Goal: Task Accomplishment & Management: Manage account settings

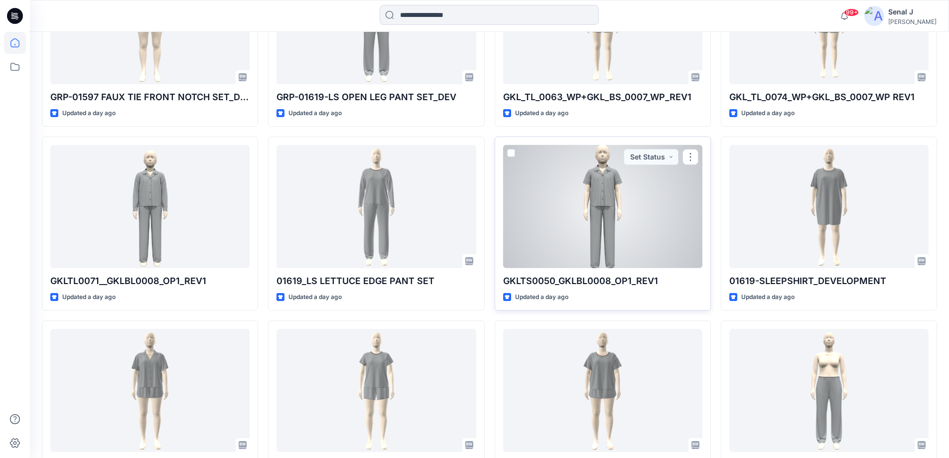
scroll to position [1293, 0]
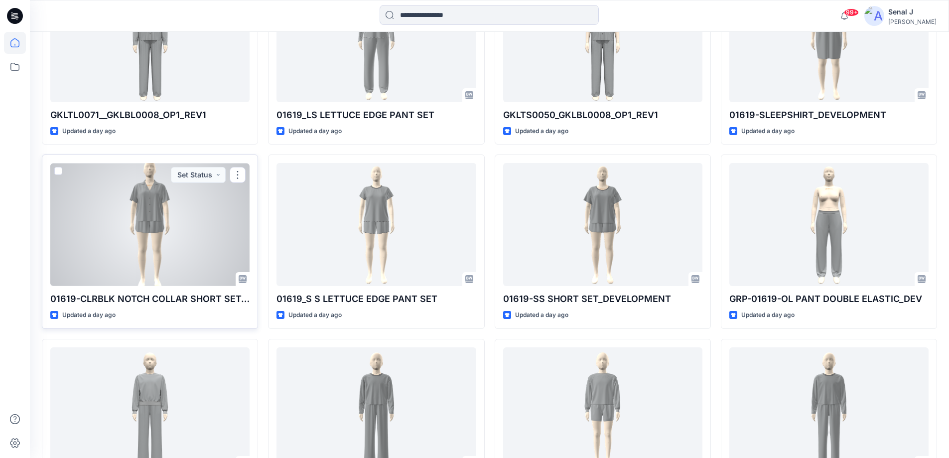
click at [135, 219] on div at bounding box center [149, 224] width 199 height 123
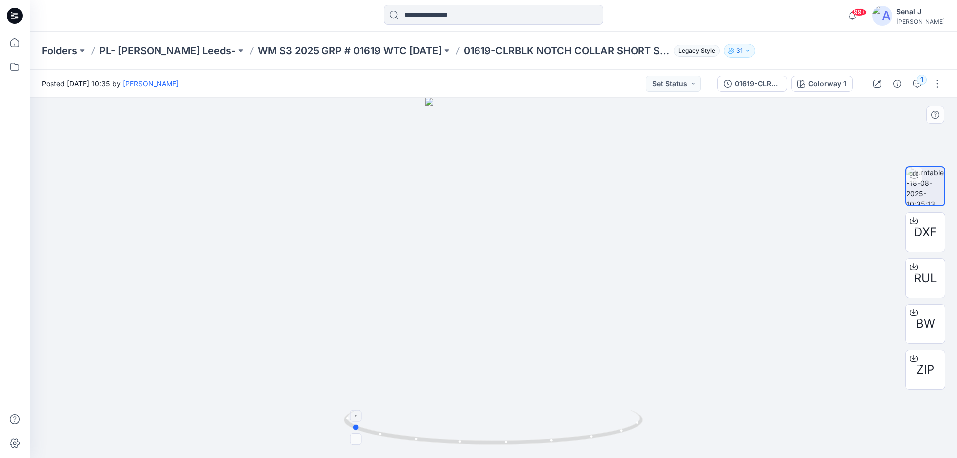
drag, startPoint x: 578, startPoint y: 439, endPoint x: 436, endPoint y: 425, distance: 142.7
click at [436, 425] on icon at bounding box center [494, 428] width 301 height 37
click at [8, 39] on icon at bounding box center [15, 43] width 22 height 22
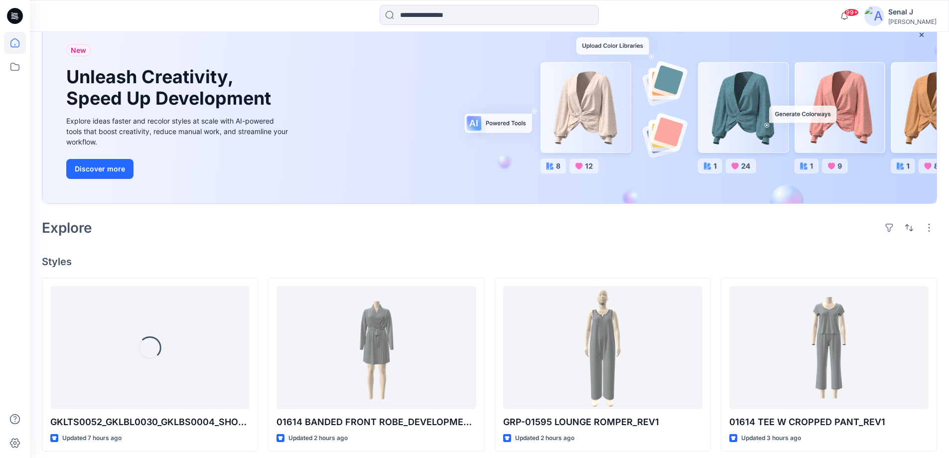
scroll to position [66, 0]
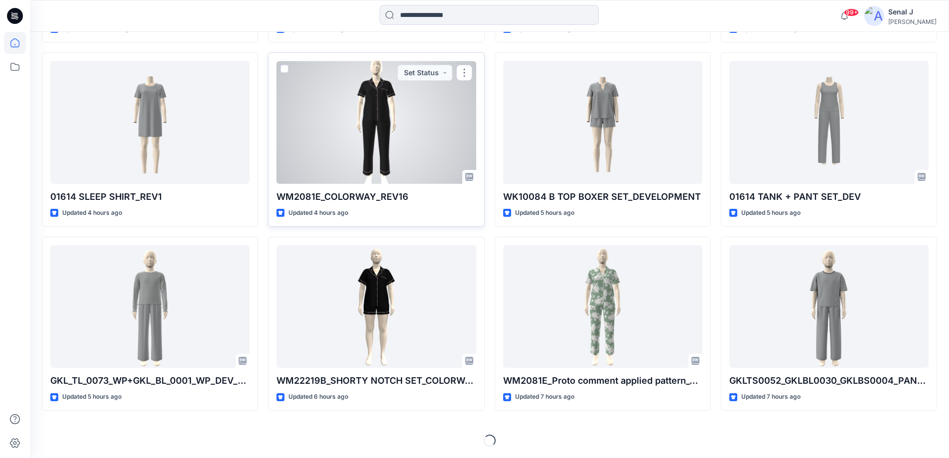
scroll to position [476, 0]
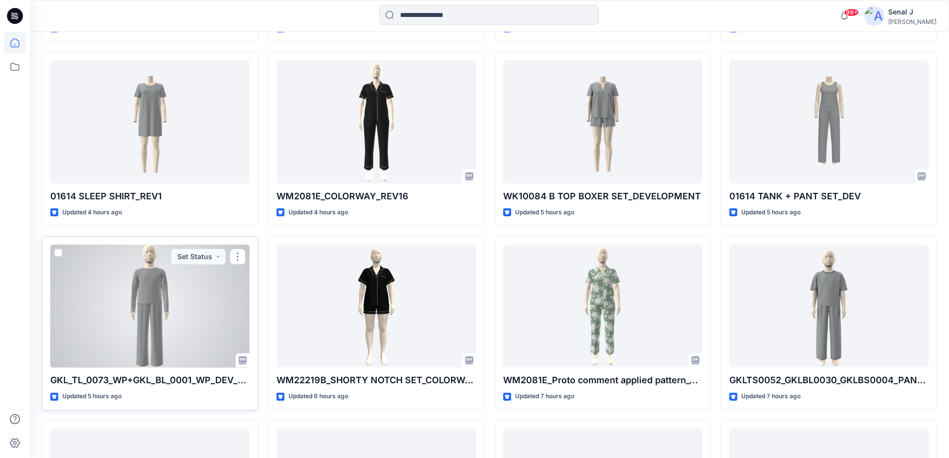
click at [169, 299] on div at bounding box center [149, 306] width 199 height 123
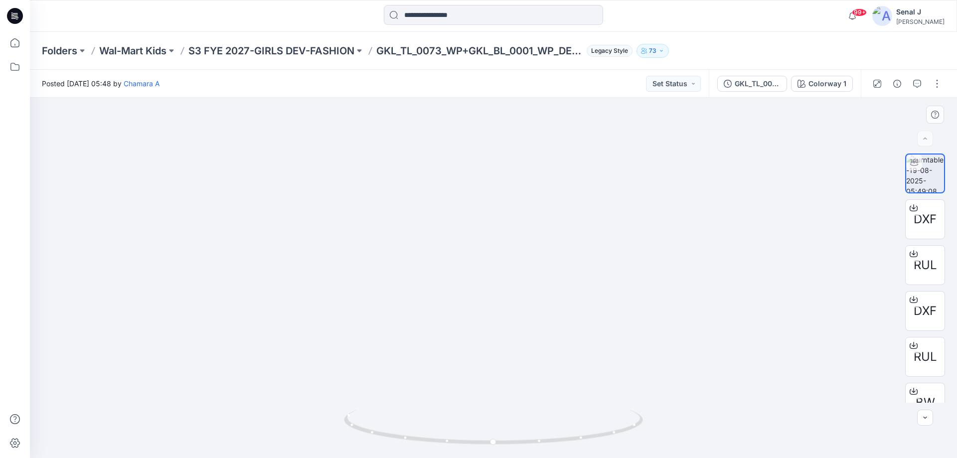
drag, startPoint x: 463, startPoint y: 178, endPoint x: 476, endPoint y: 261, distance: 84.1
click at [476, 261] on img at bounding box center [493, 231] width 378 height 452
click at [8, 45] on icon at bounding box center [15, 43] width 22 height 22
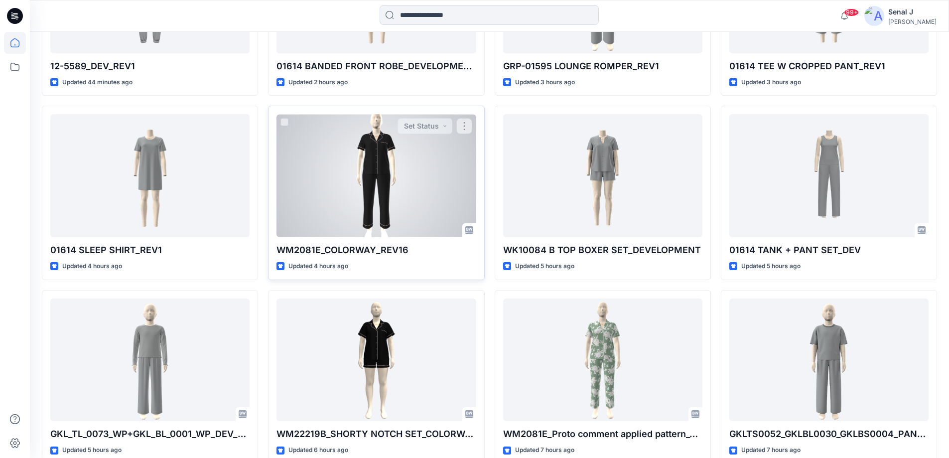
scroll to position [465, 0]
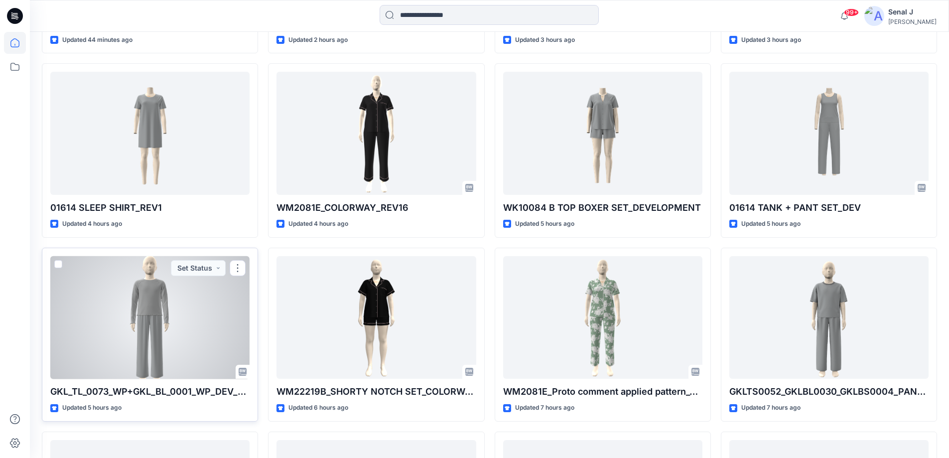
click at [152, 330] on div at bounding box center [149, 317] width 199 height 123
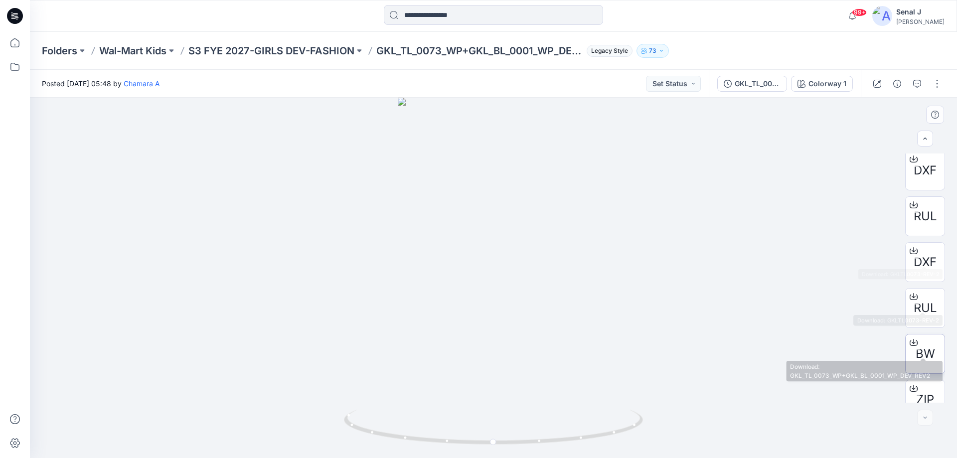
scroll to position [66, 0]
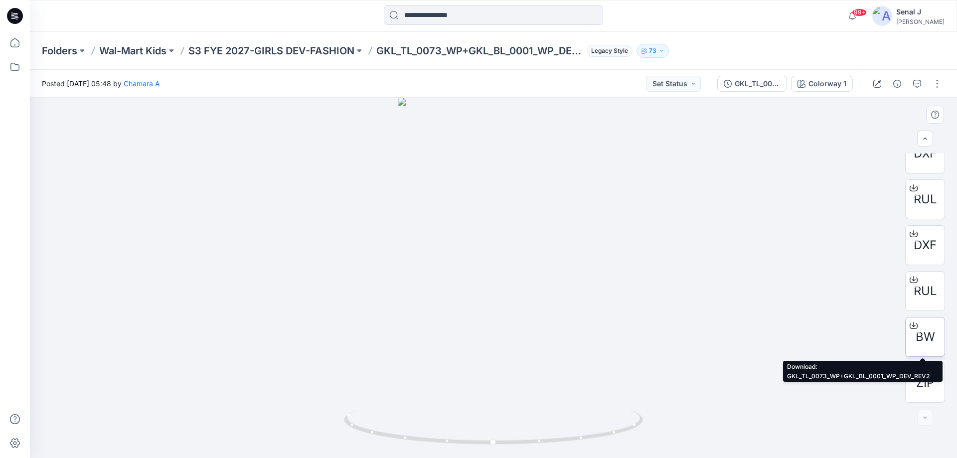
click at [915, 331] on div at bounding box center [913, 325] width 16 height 16
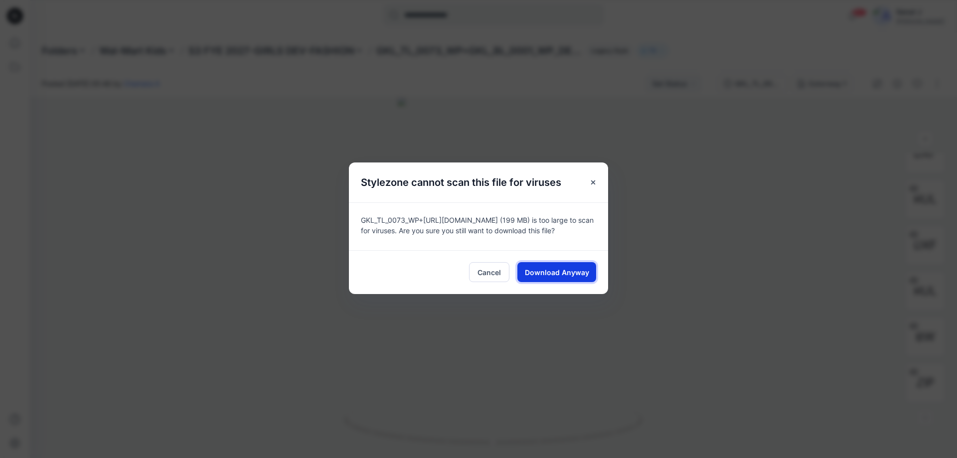
click at [552, 278] on span "Download Anyway" at bounding box center [557, 272] width 64 height 10
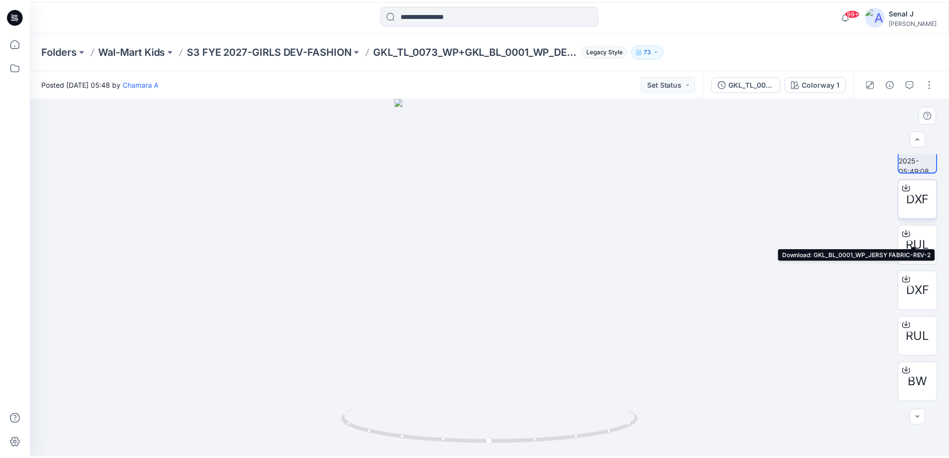
scroll to position [0, 0]
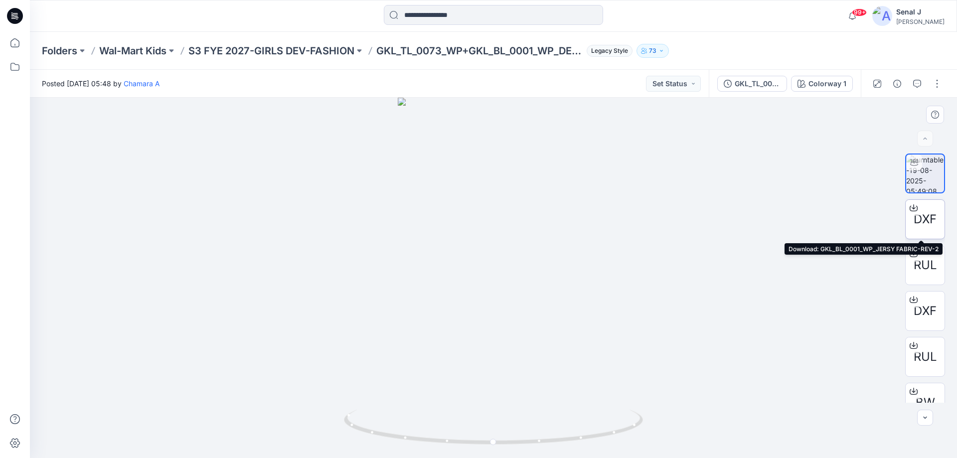
click at [921, 213] on span "DXF" at bounding box center [924, 219] width 23 height 18
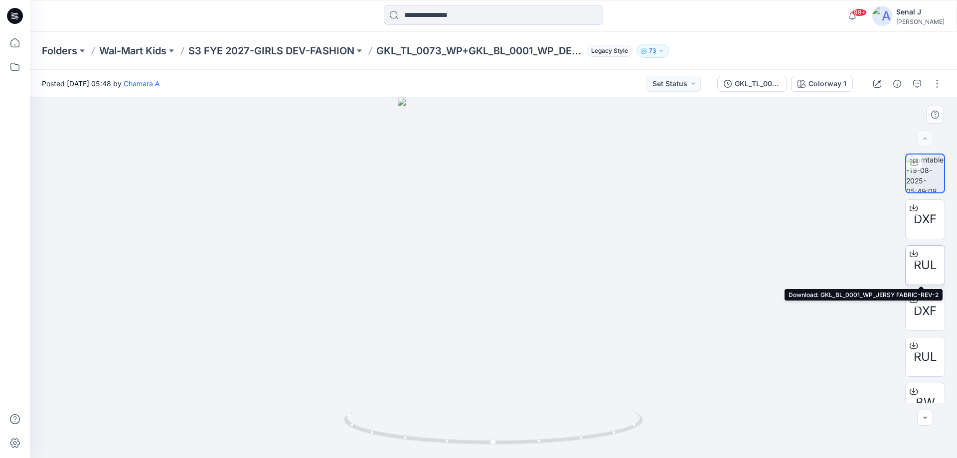
click at [921, 257] on span "RUL" at bounding box center [924, 265] width 23 height 18
click at [14, 43] on icon at bounding box center [15, 43] width 22 height 22
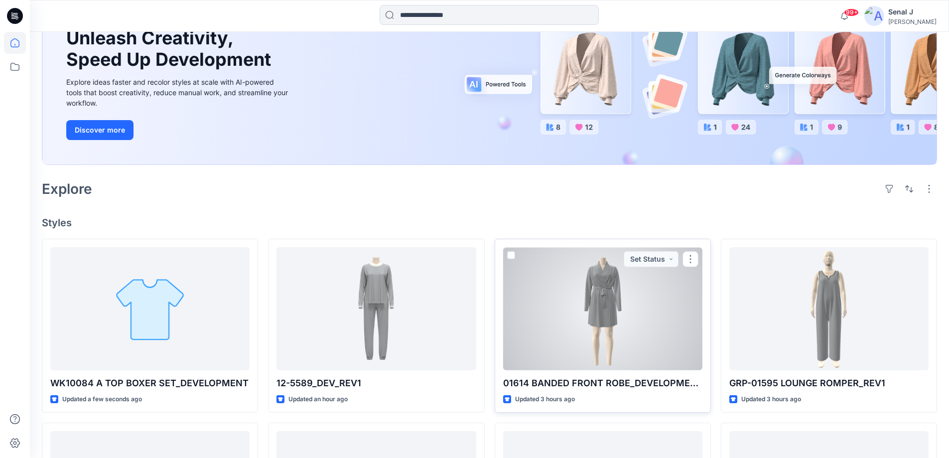
scroll to position [133, 0]
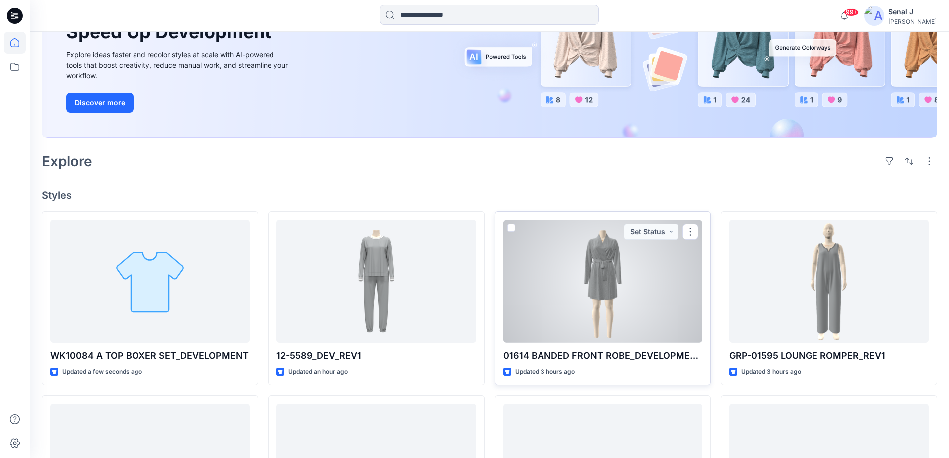
click at [598, 294] on div at bounding box center [602, 281] width 199 height 123
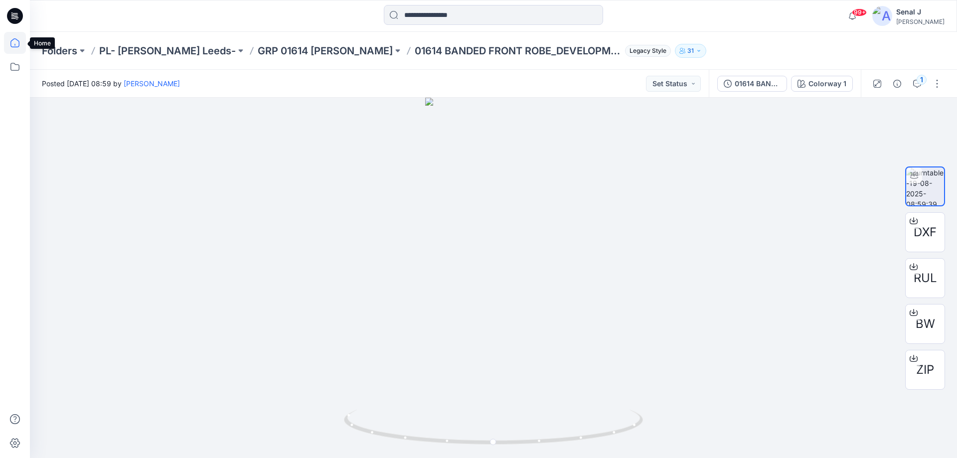
click at [16, 44] on icon at bounding box center [15, 43] width 22 height 22
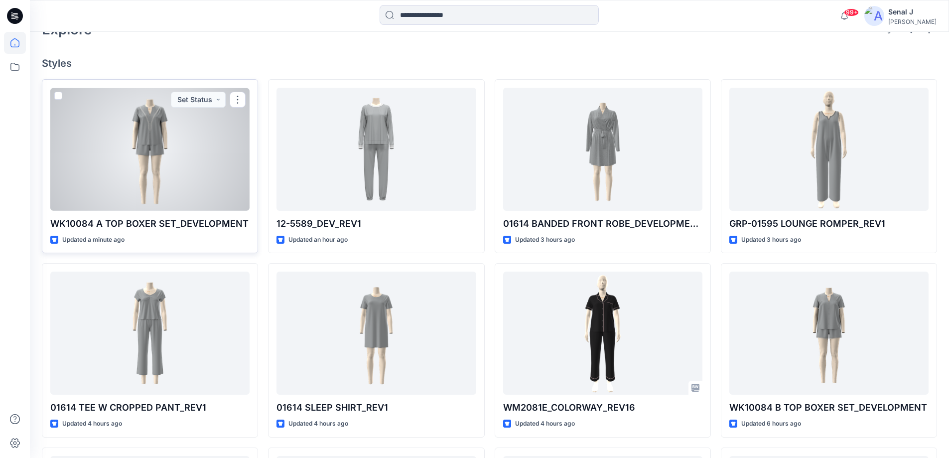
scroll to position [266, 0]
click at [143, 149] on div at bounding box center [149, 148] width 199 height 123
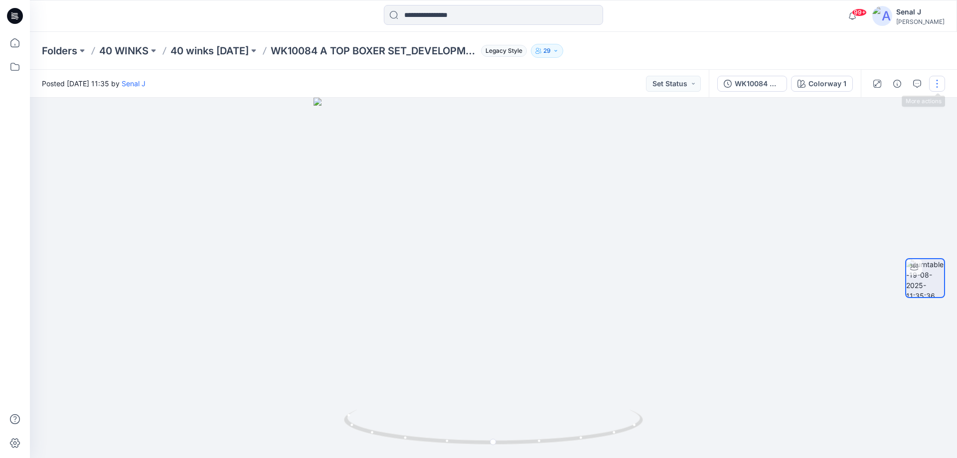
click at [939, 84] on button "button" at bounding box center [937, 84] width 16 height 16
click at [888, 108] on button "Edit" at bounding box center [895, 107] width 92 height 18
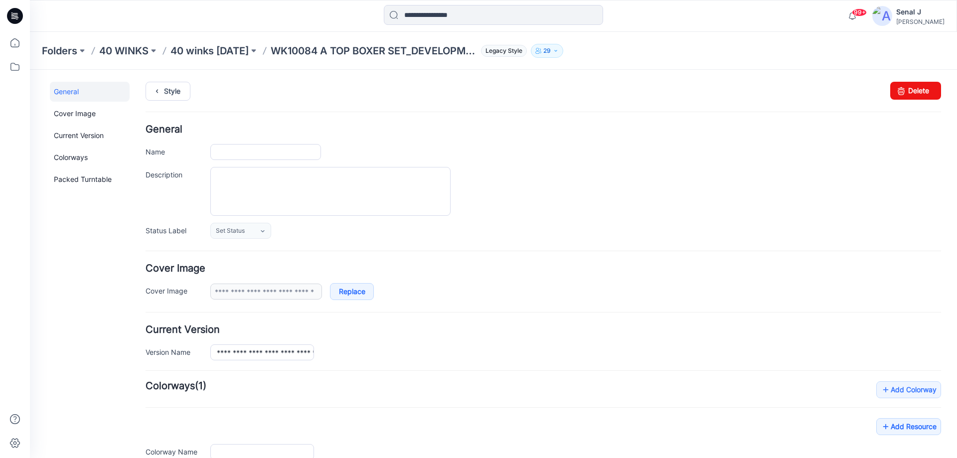
type input "**********"
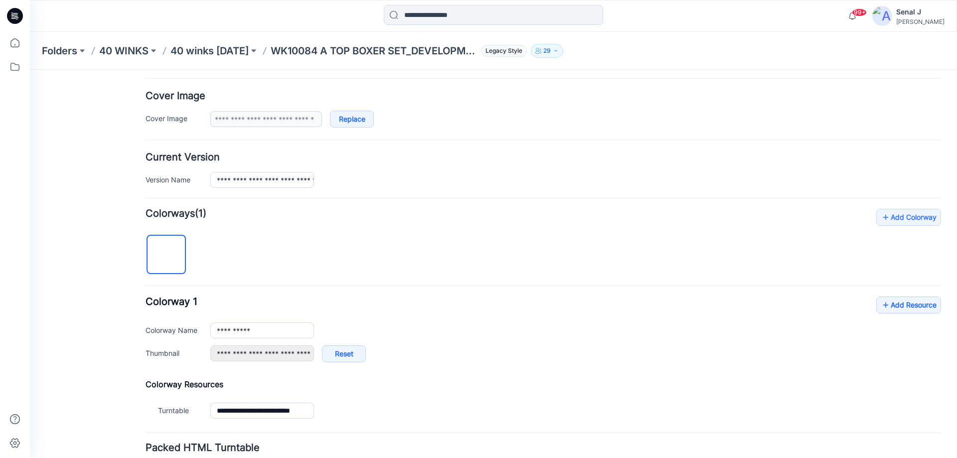
scroll to position [251, 0]
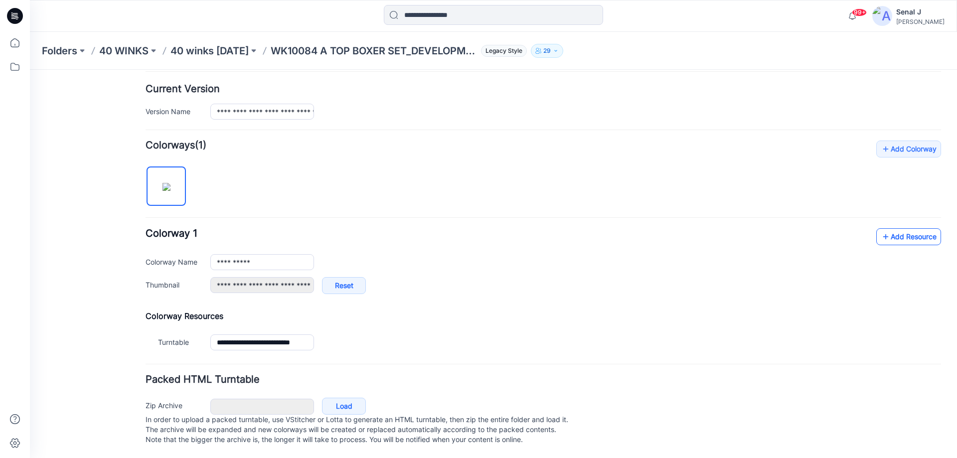
click at [894, 228] on link "Add Resource" at bounding box center [908, 236] width 65 height 17
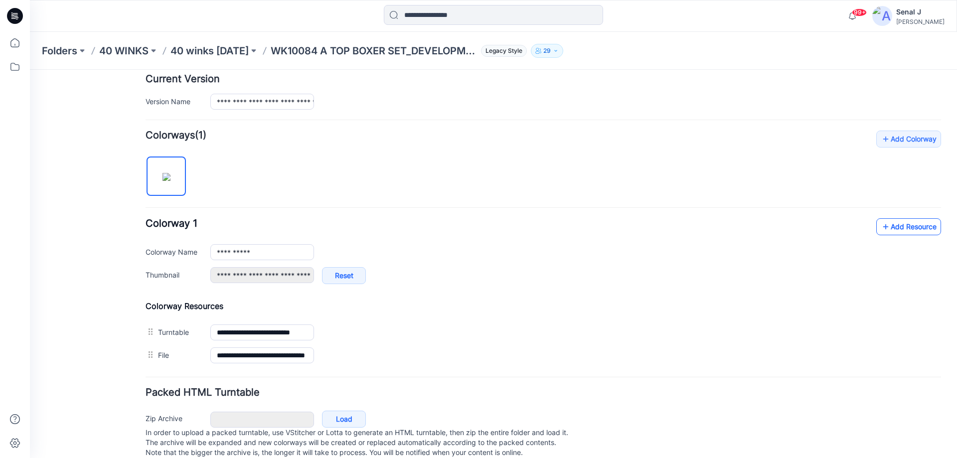
click at [897, 227] on link "Add Resource" at bounding box center [908, 226] width 65 height 17
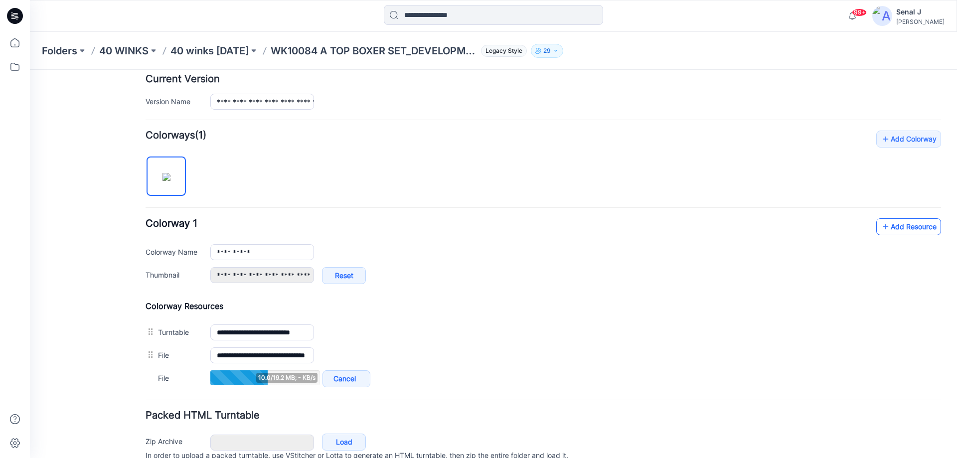
click at [908, 225] on link "Add Resource" at bounding box center [908, 226] width 65 height 17
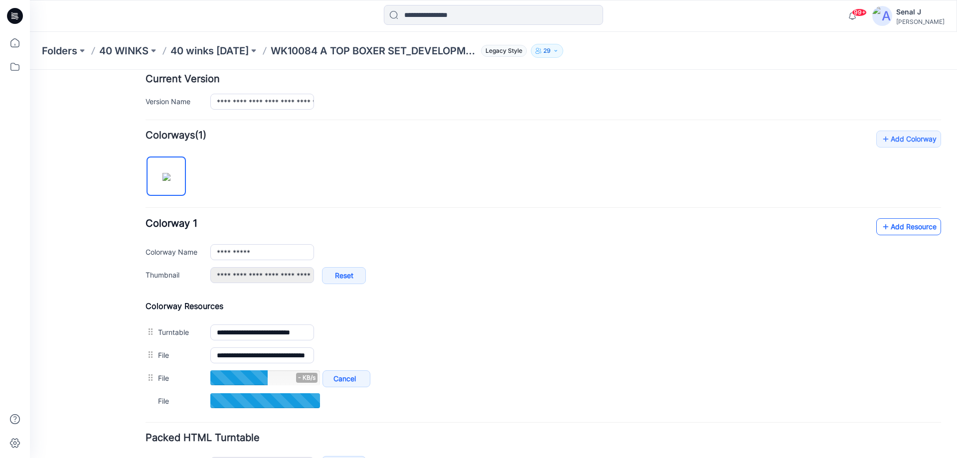
click at [881, 222] on icon at bounding box center [885, 227] width 10 height 16
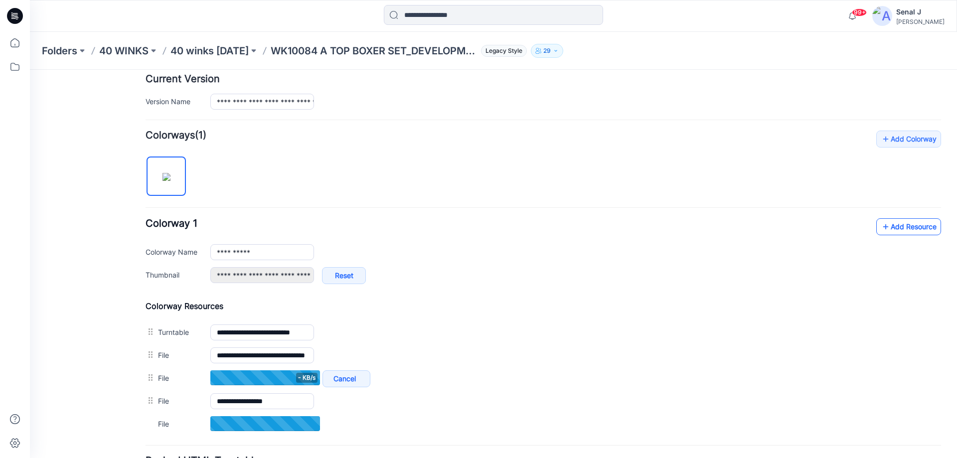
click at [898, 225] on link "Add Resource" at bounding box center [908, 226] width 65 height 17
click at [894, 221] on link "Add Resource" at bounding box center [908, 226] width 65 height 17
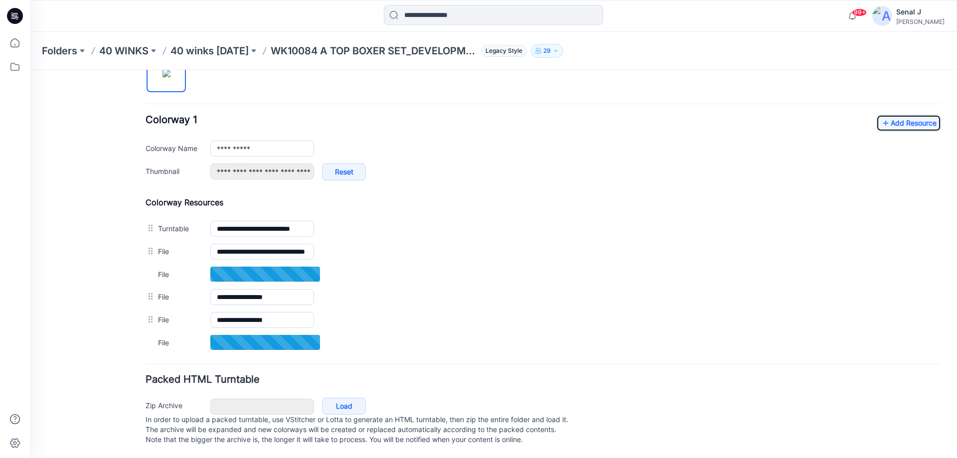
scroll to position [364, 0]
click at [880, 115] on icon at bounding box center [885, 123] width 10 height 16
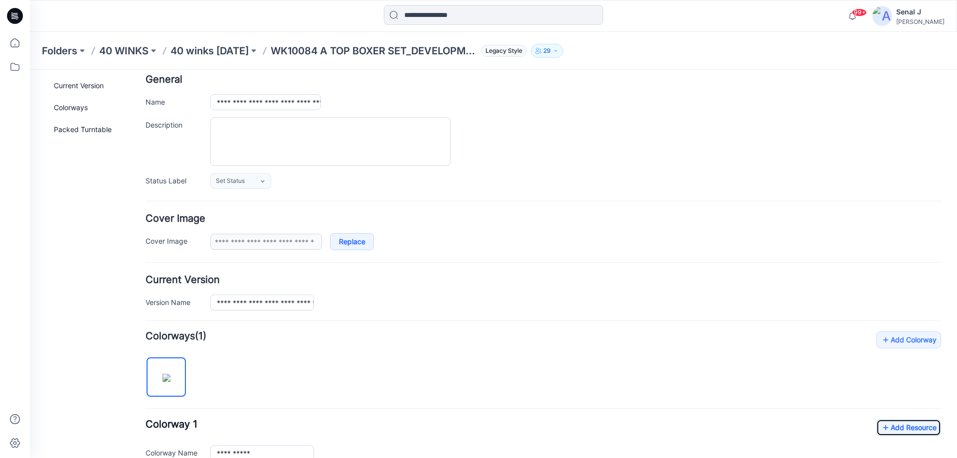
scroll to position [0, 0]
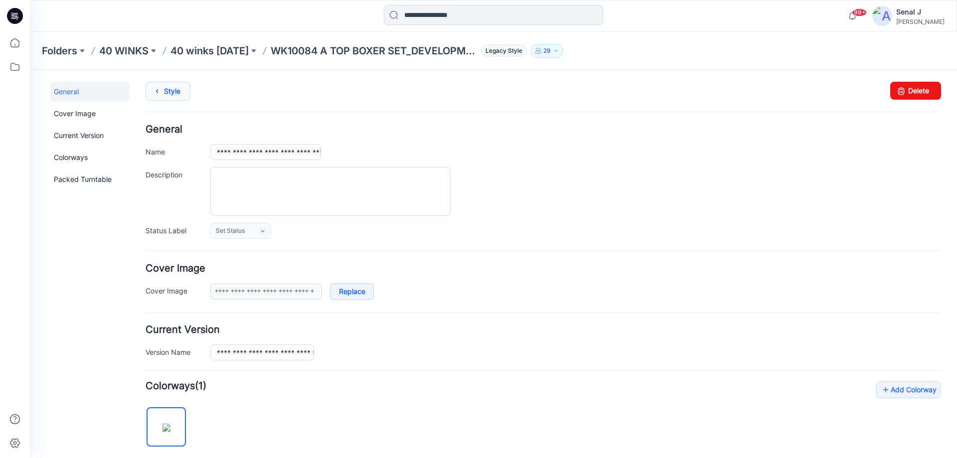
click at [177, 88] on link "Style" at bounding box center [167, 91] width 45 height 19
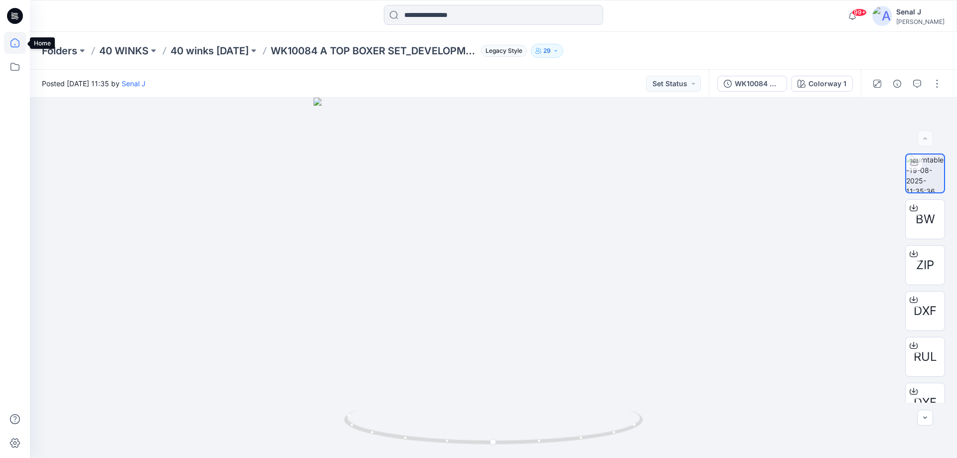
click at [11, 42] on icon at bounding box center [14, 42] width 9 height 9
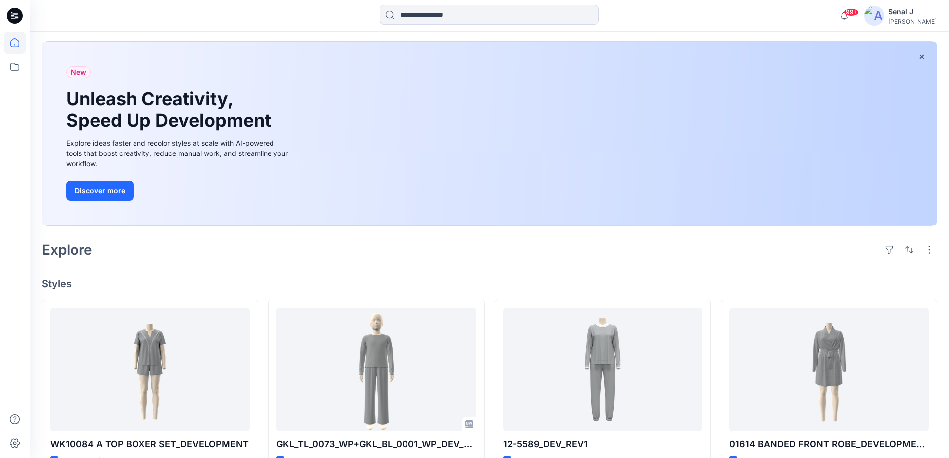
scroll to position [133, 0]
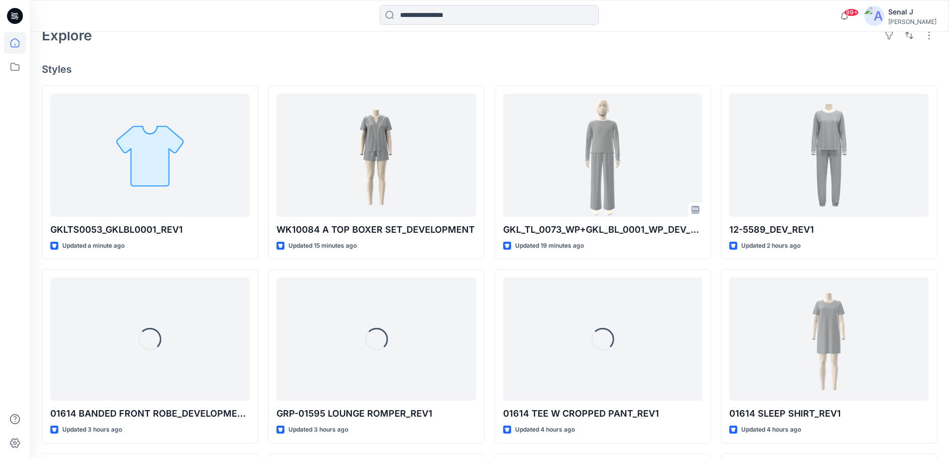
scroll to position [266, 0]
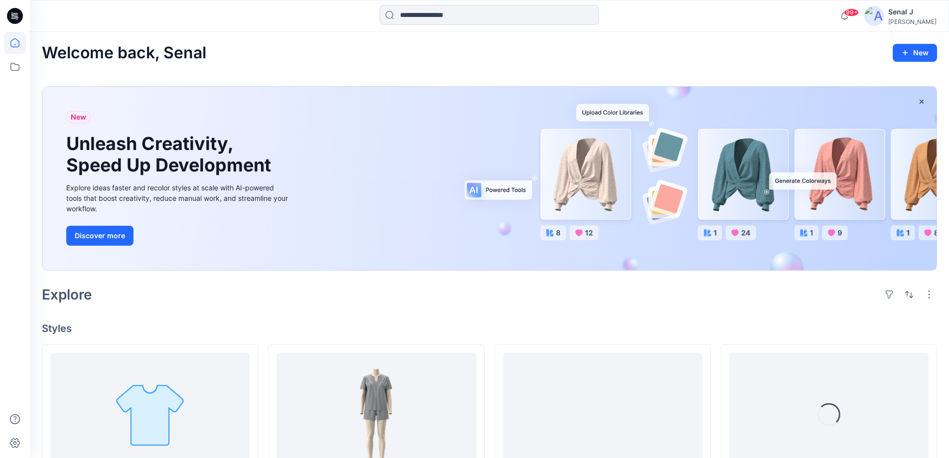
scroll to position [133, 0]
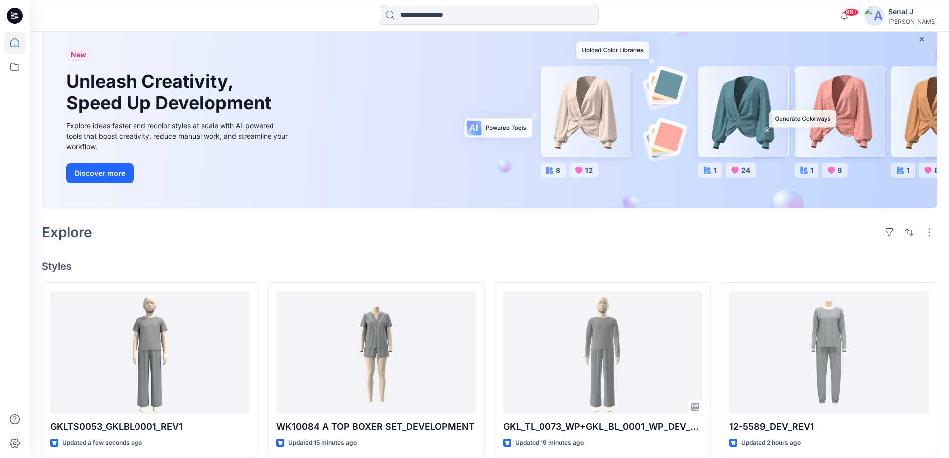
scroll to position [133, 0]
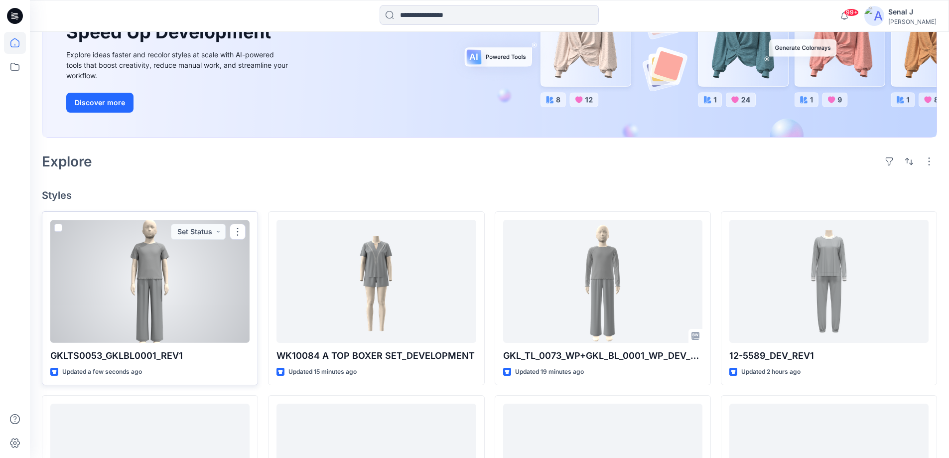
click at [165, 286] on div at bounding box center [149, 281] width 199 height 123
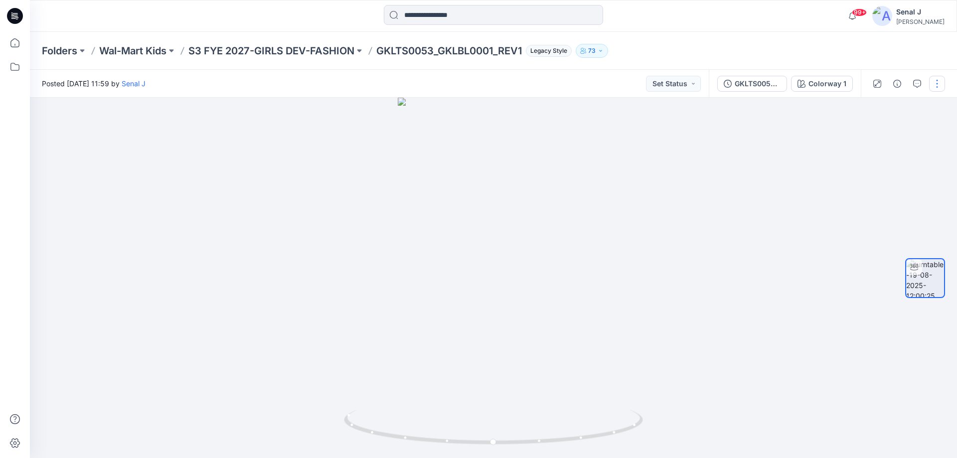
click at [937, 83] on button "button" at bounding box center [937, 84] width 16 height 16
click at [876, 106] on p "Edit" at bounding box center [873, 107] width 12 height 10
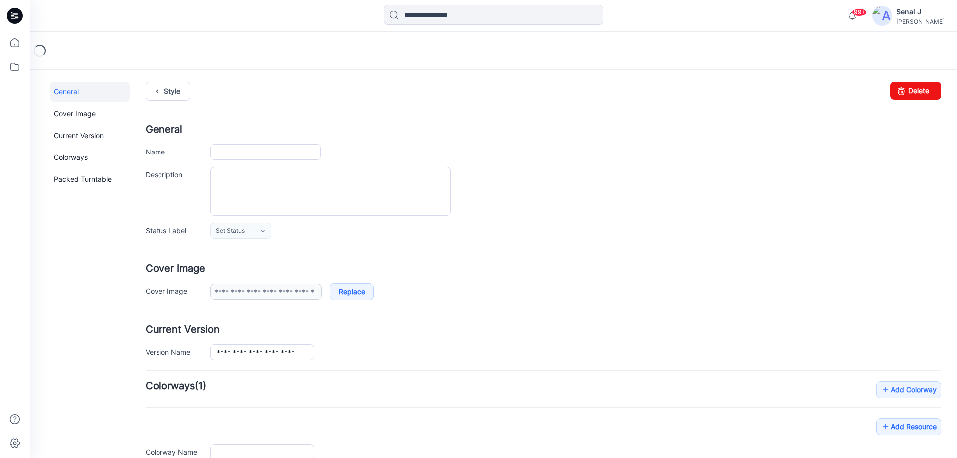
type input "**********"
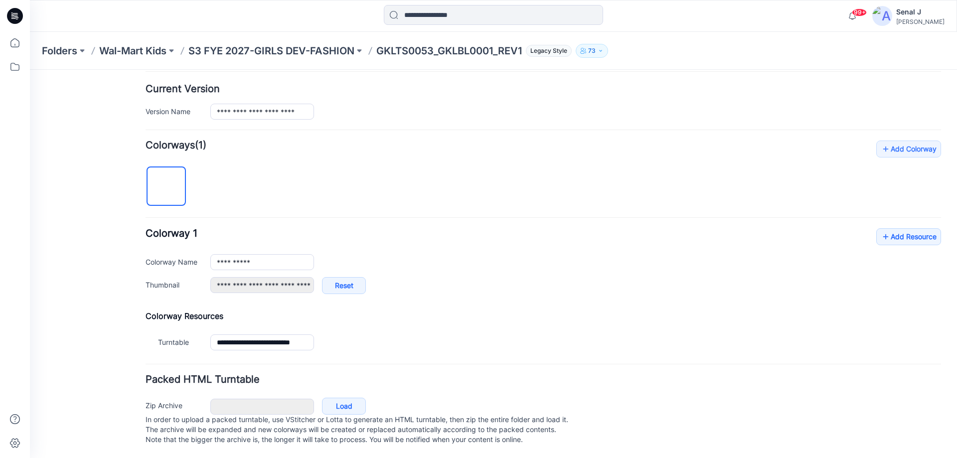
scroll to position [251, 0]
click at [901, 228] on link "Add Resource" at bounding box center [908, 236] width 65 height 17
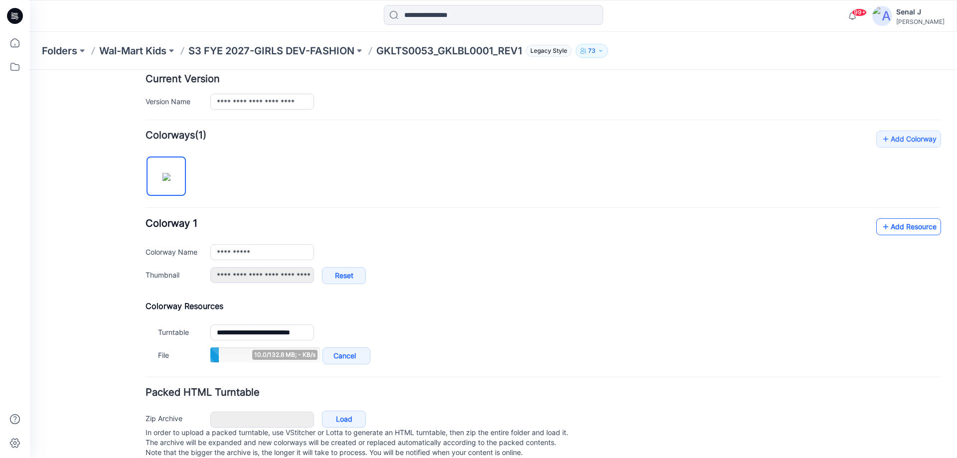
click at [887, 221] on link "Add Resource" at bounding box center [908, 226] width 65 height 17
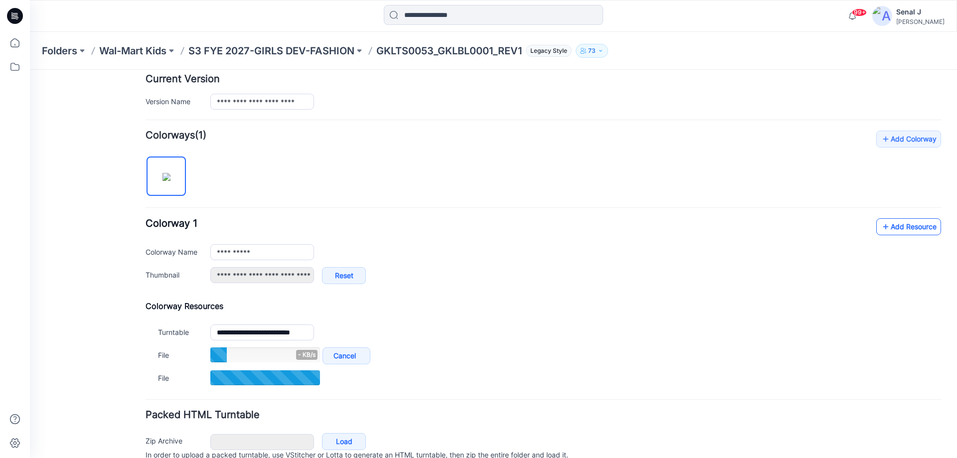
click at [904, 228] on link "Add Resource" at bounding box center [908, 226] width 65 height 17
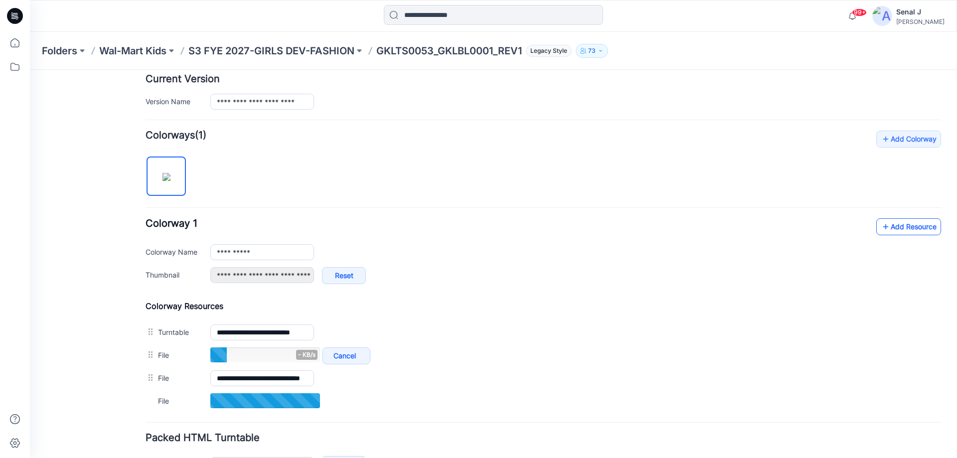
click at [914, 224] on link "Add Resource" at bounding box center [908, 226] width 65 height 17
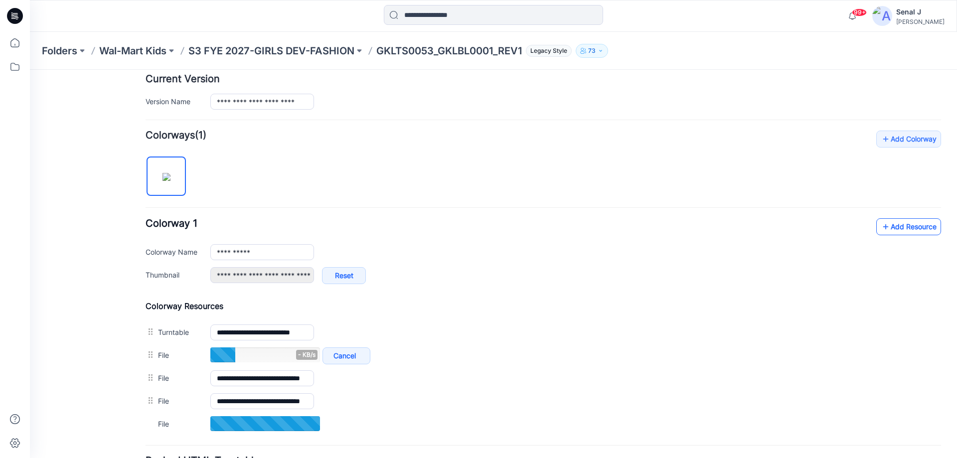
click at [880, 223] on icon at bounding box center [885, 227] width 10 height 16
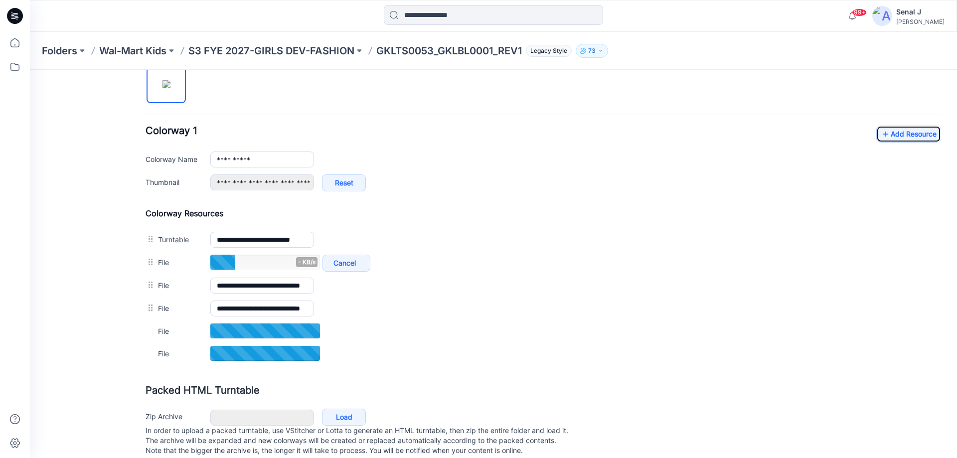
scroll to position [364, 0]
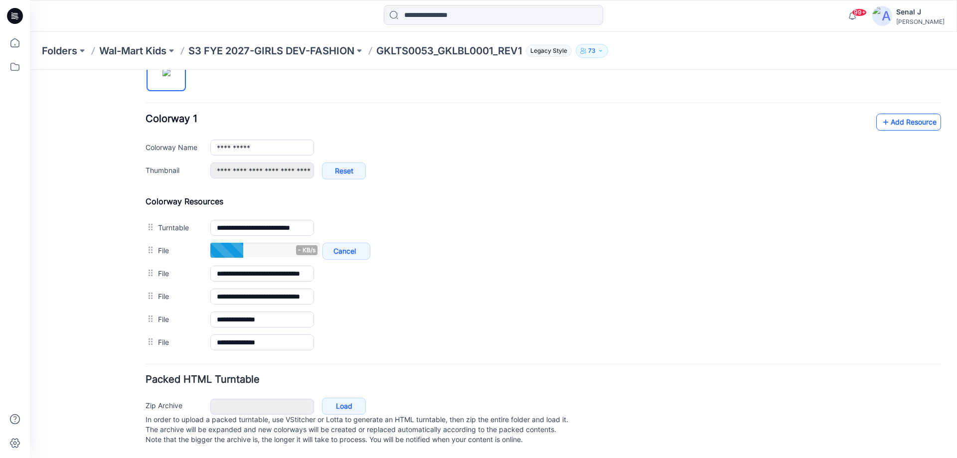
click at [881, 114] on icon at bounding box center [885, 122] width 10 height 16
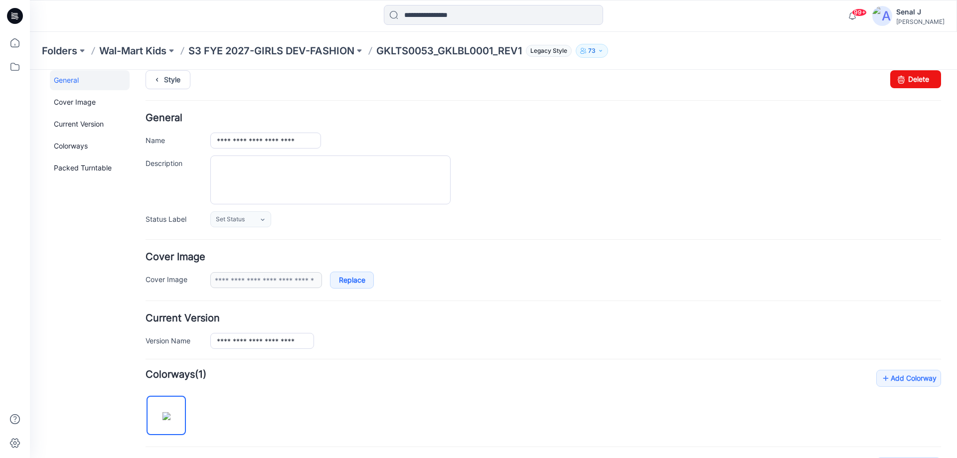
scroll to position [0, 0]
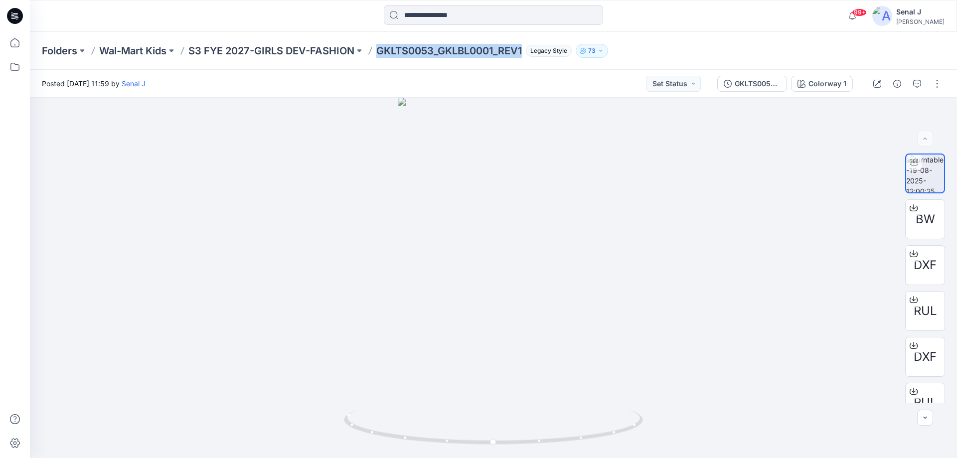
drag, startPoint x: 382, startPoint y: 51, endPoint x: 530, endPoint y: 62, distance: 148.4
click at [530, 62] on div "Folders Wal-Mart Kids S3 FYE 2027-GIRLS DEV-FASHION GKLTS0053_GKLBL0001_REV1 Le…" at bounding box center [493, 51] width 927 height 38
copy p "GKLTS0053_GKLBL0001_REV1"
click at [15, 41] on icon at bounding box center [15, 43] width 22 height 22
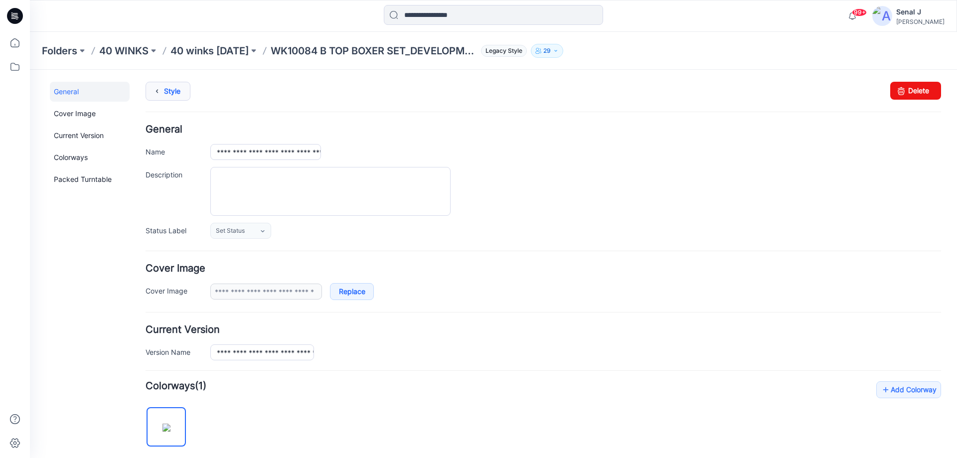
click at [167, 96] on link "Style" at bounding box center [167, 91] width 45 height 19
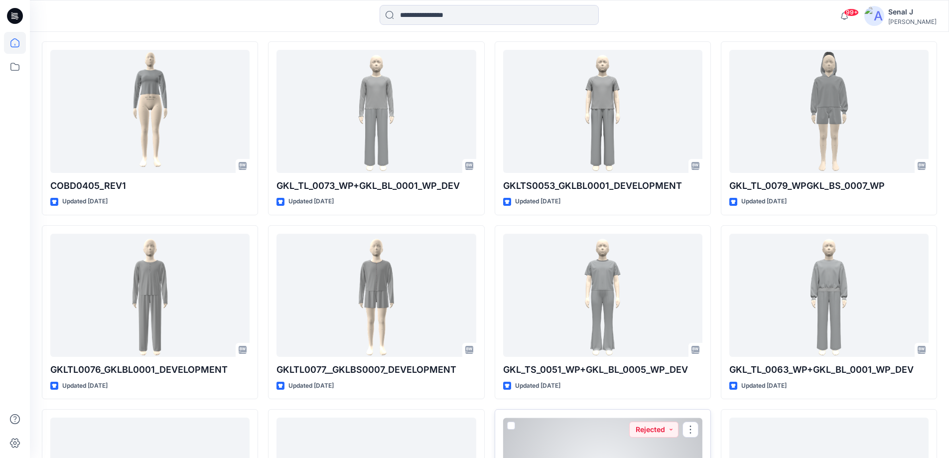
scroll to position [2878, 0]
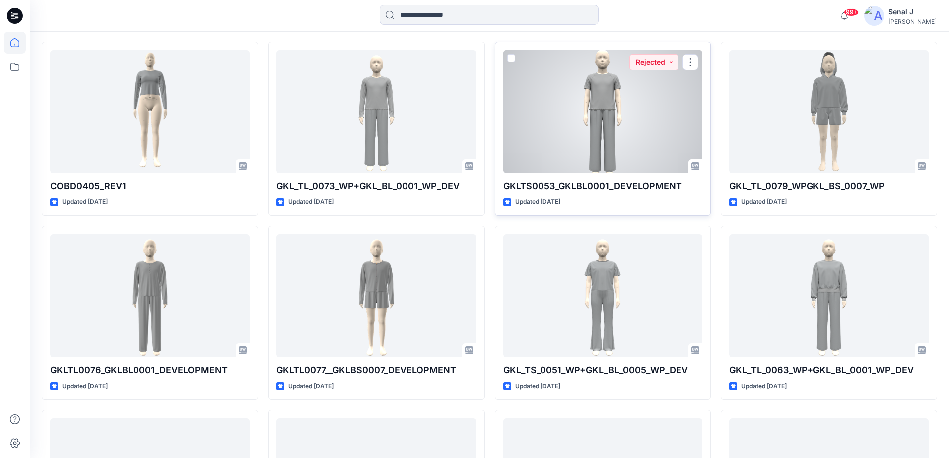
click at [625, 117] on div at bounding box center [602, 111] width 199 height 123
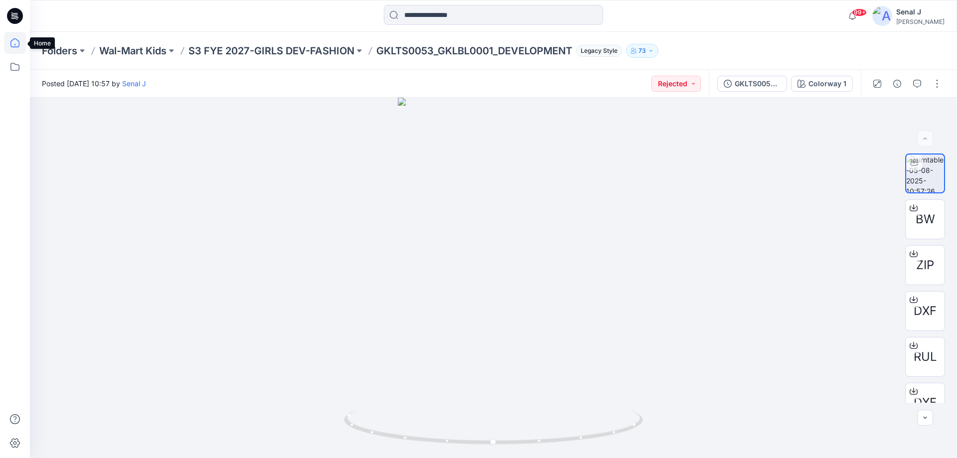
click at [16, 38] on icon at bounding box center [15, 43] width 22 height 22
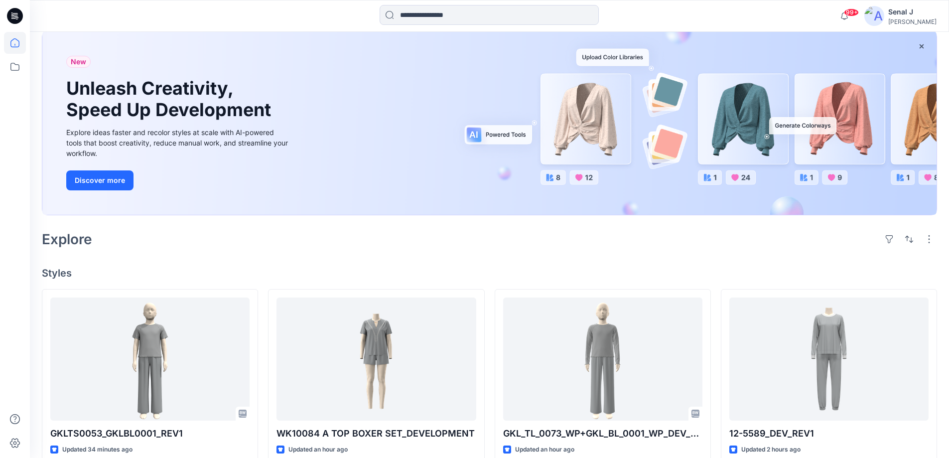
scroll to position [133, 0]
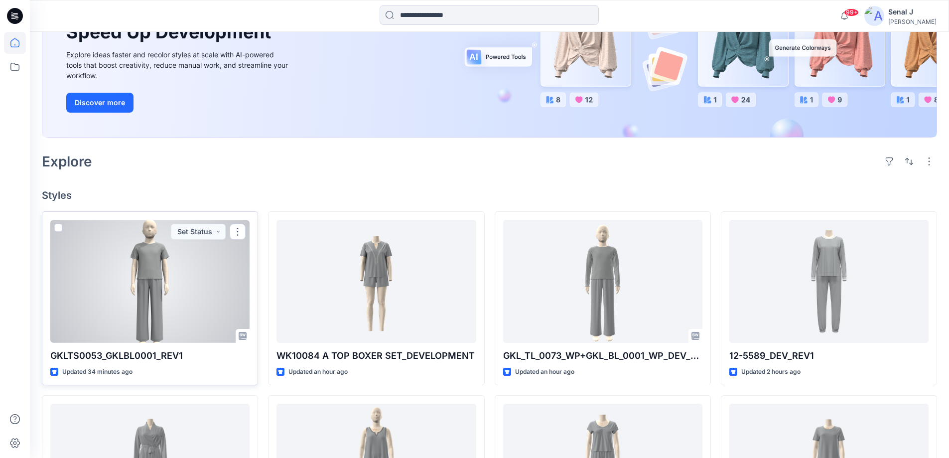
click at [180, 271] on div at bounding box center [149, 281] width 199 height 123
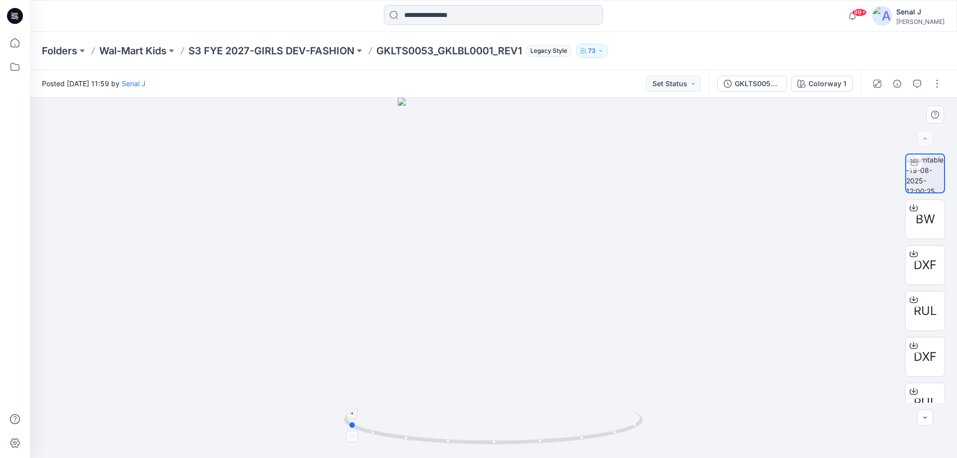
drag, startPoint x: 607, startPoint y: 438, endPoint x: 452, endPoint y: 422, distance: 155.3
click at [461, 431] on icon at bounding box center [494, 428] width 301 height 37
click at [14, 45] on icon at bounding box center [15, 43] width 22 height 22
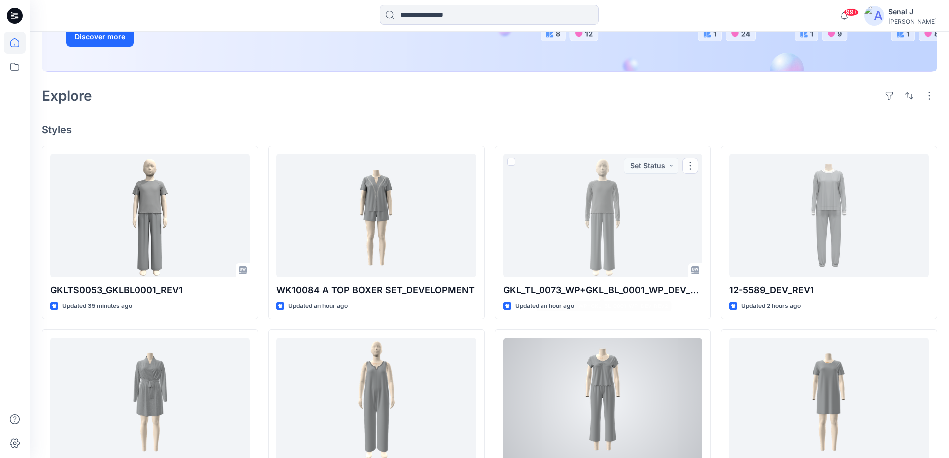
scroll to position [199, 0]
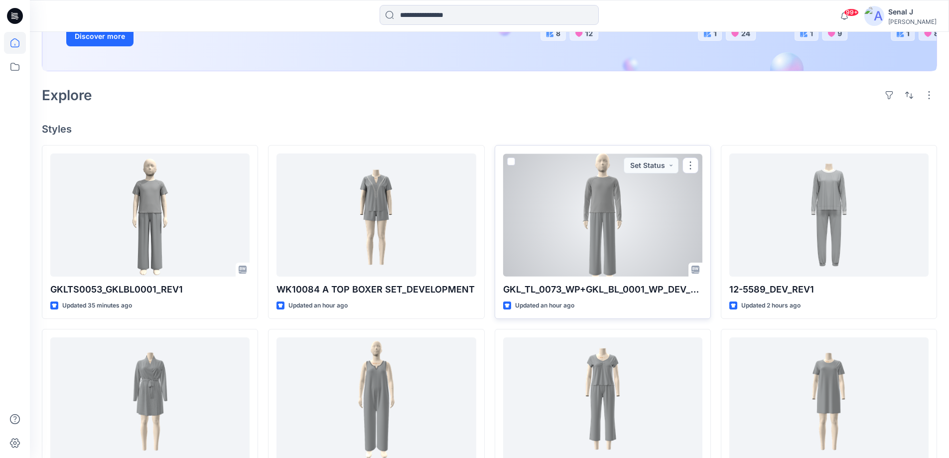
click at [626, 211] on div at bounding box center [602, 214] width 199 height 123
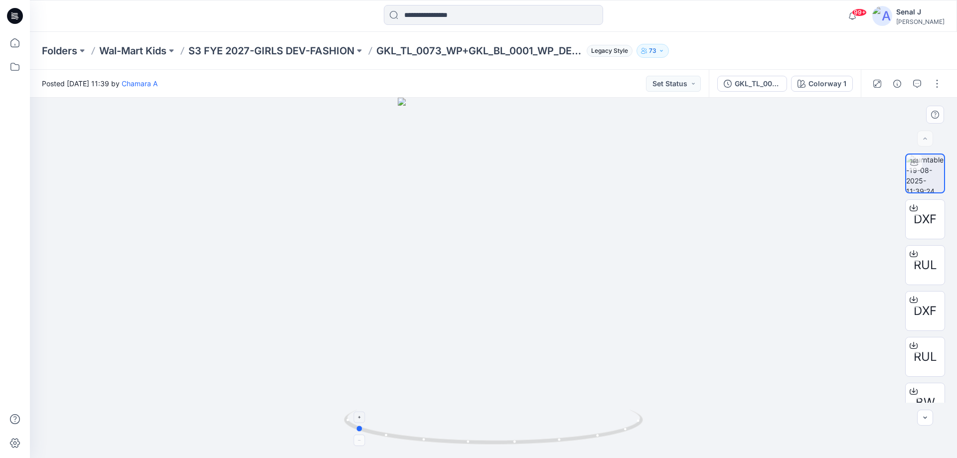
drag, startPoint x: 587, startPoint y: 441, endPoint x: 450, endPoint y: 422, distance: 138.8
click at [450, 422] on icon at bounding box center [494, 428] width 301 height 37
click at [6, 37] on icon at bounding box center [15, 43] width 22 height 22
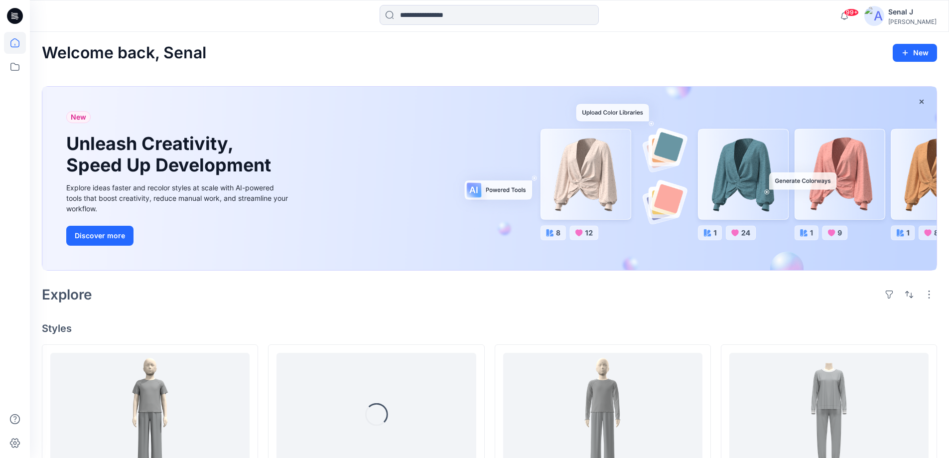
scroll to position [133, 0]
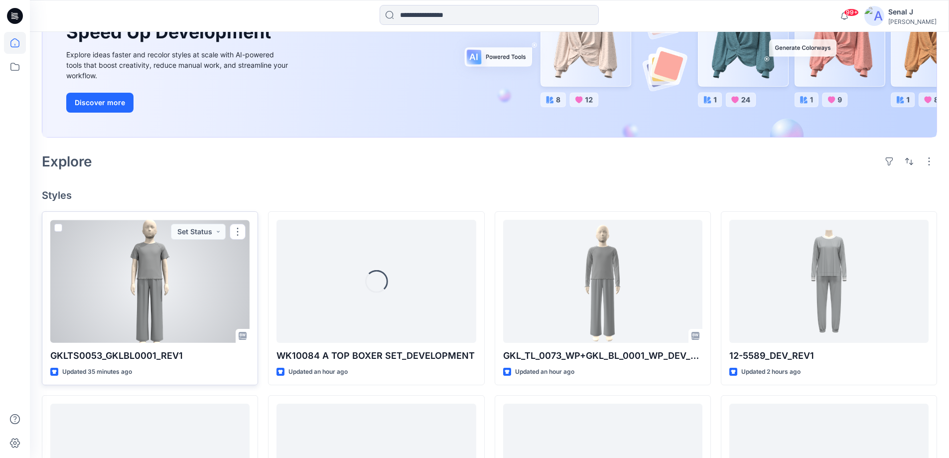
click at [165, 273] on div at bounding box center [149, 281] width 199 height 123
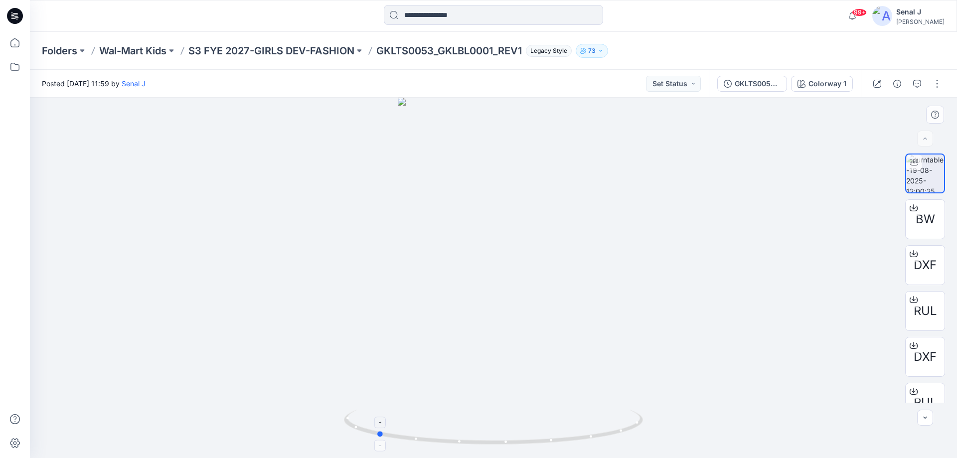
drag, startPoint x: 563, startPoint y: 442, endPoint x: 446, endPoint y: 418, distance: 119.6
click at [446, 418] on icon at bounding box center [494, 428] width 301 height 37
click at [23, 40] on icon at bounding box center [15, 43] width 22 height 22
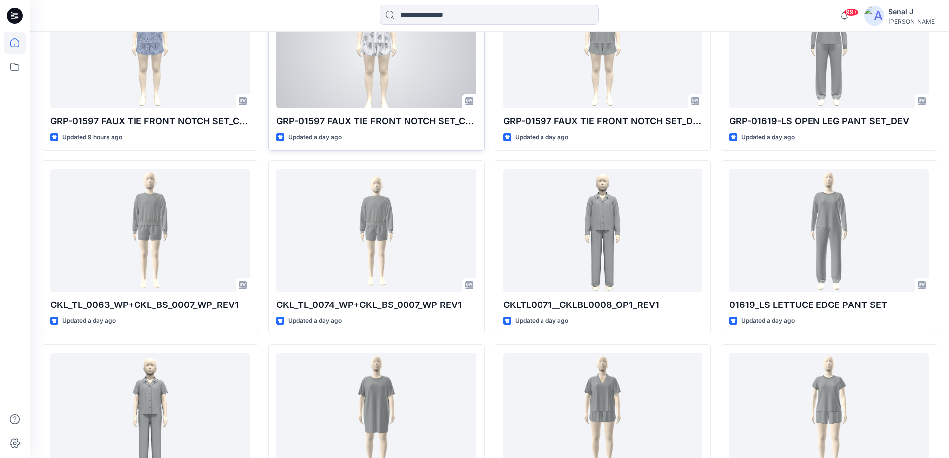
scroll to position [1262, 0]
